Goal: Task Accomplishment & Management: Use online tool/utility

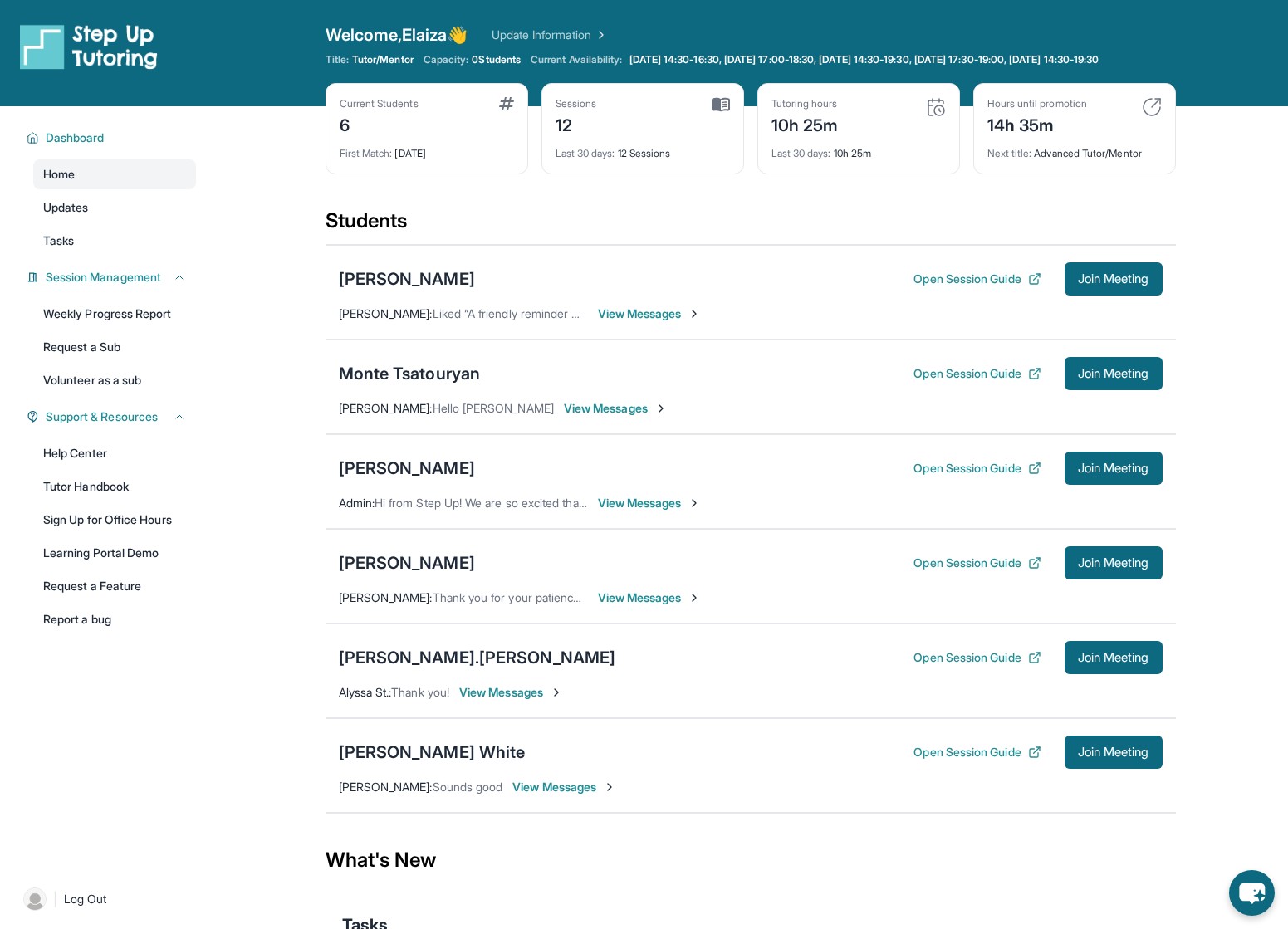
scroll to position [85, 0]
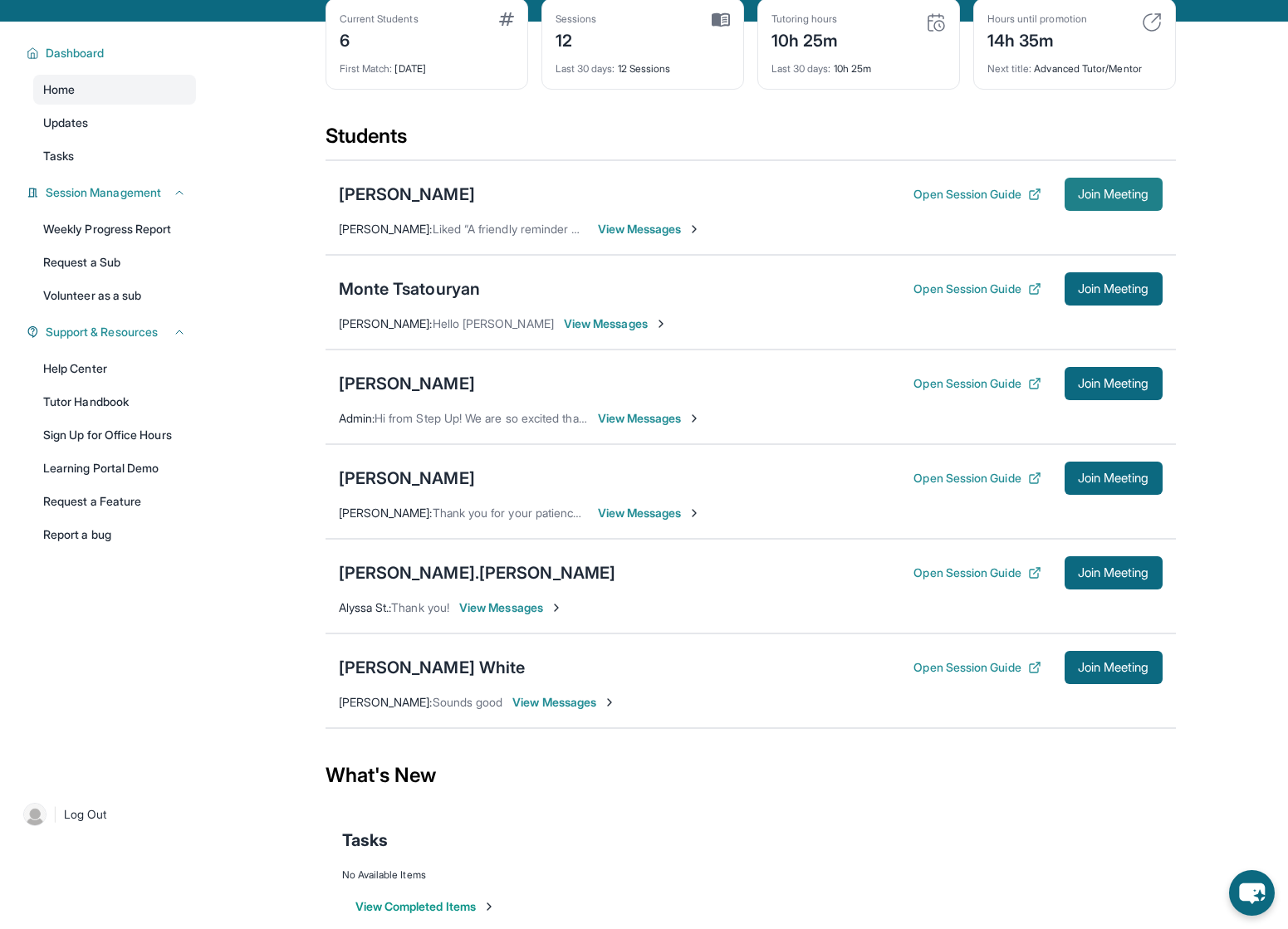
click at [1100, 198] on button "Join Meeting" at bounding box center [1113, 194] width 98 height 33
click at [642, 238] on span "View Messages" at bounding box center [649, 228] width 104 height 16
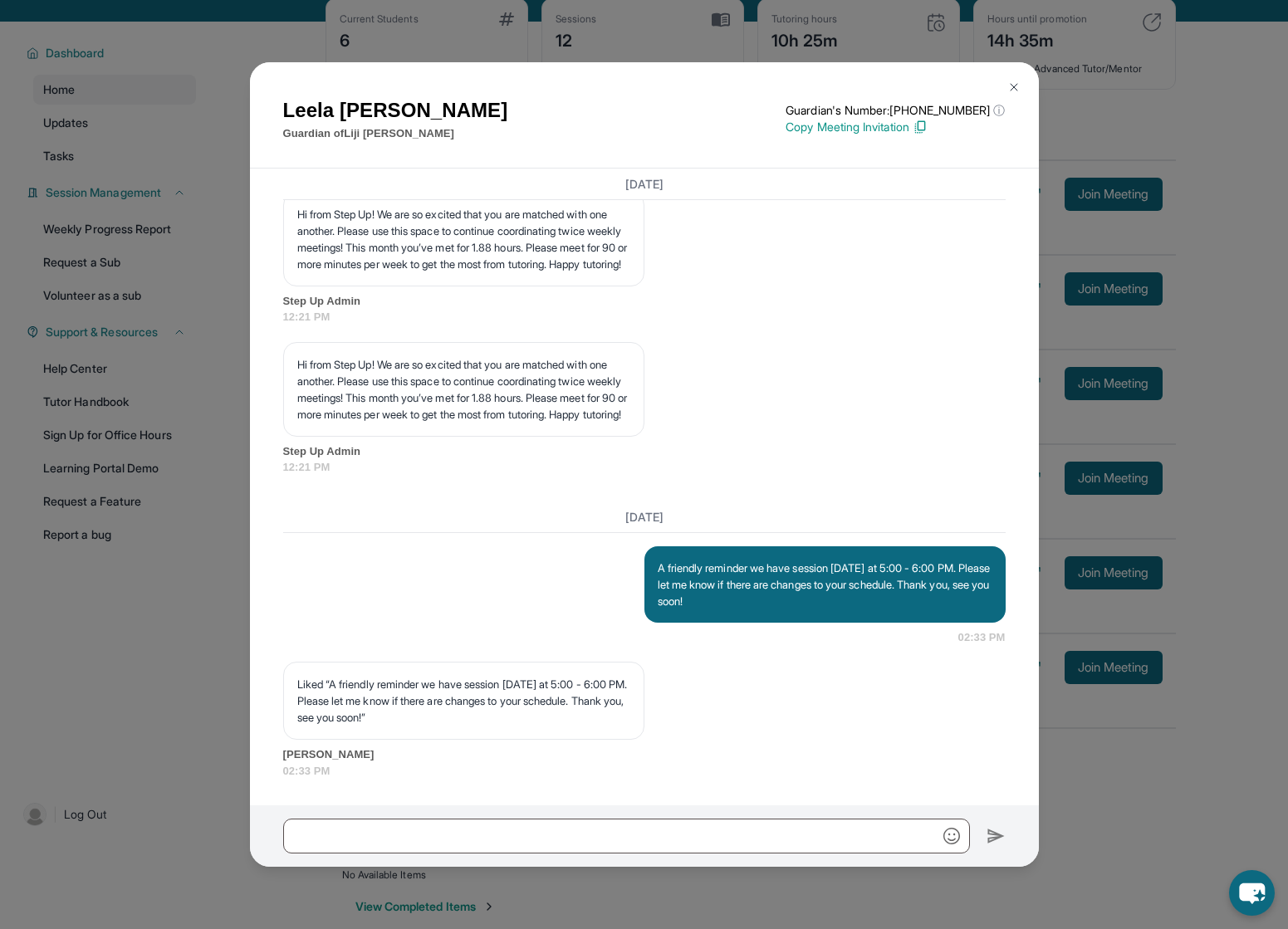
scroll to position [8212, 0]
click at [1020, 87] on button at bounding box center [1014, 87] width 33 height 33
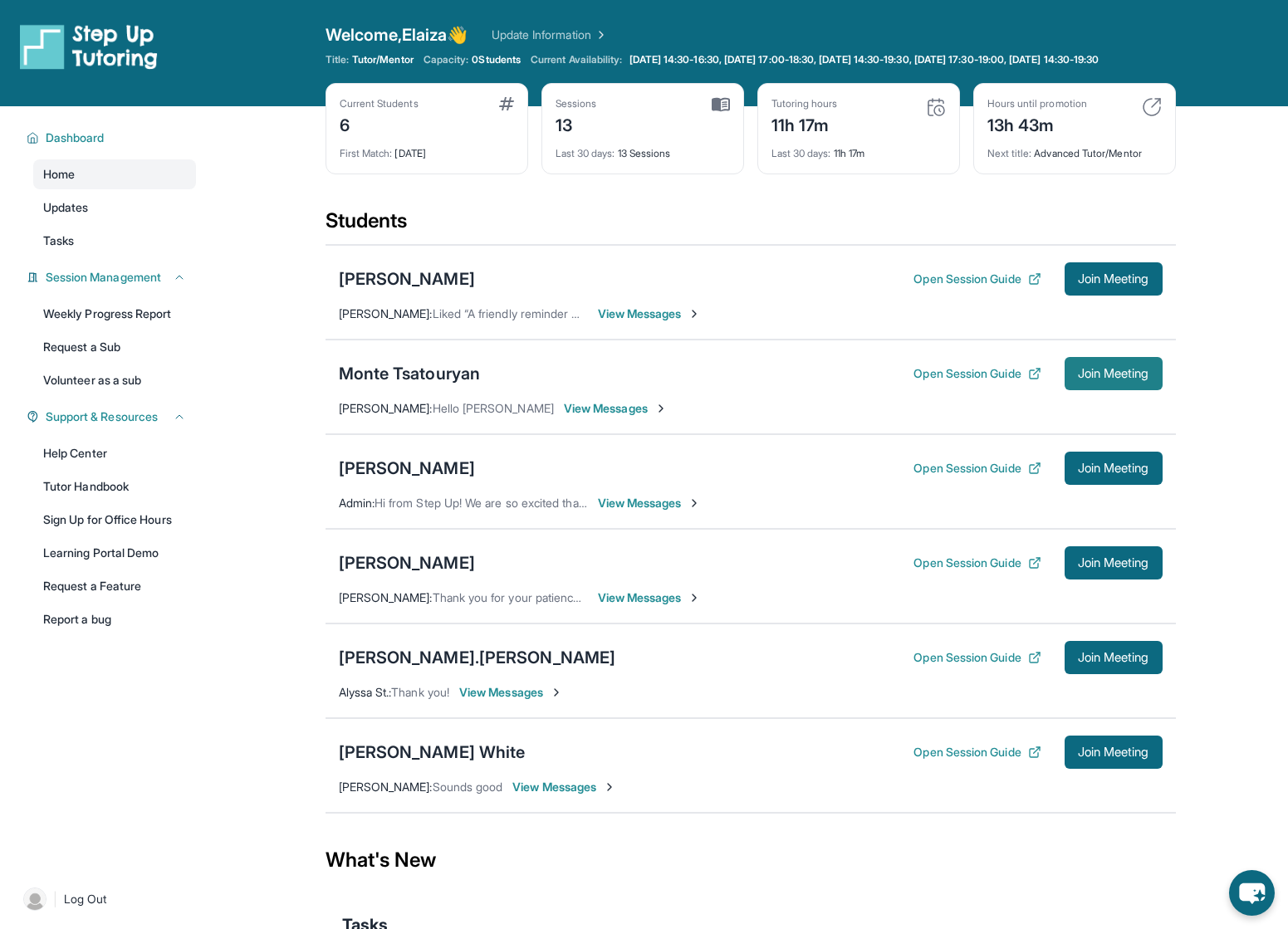
click at [1088, 379] on span "Join Meeting" at bounding box center [1113, 373] width 72 height 10
